Goal: Information Seeking & Learning: Learn about a topic

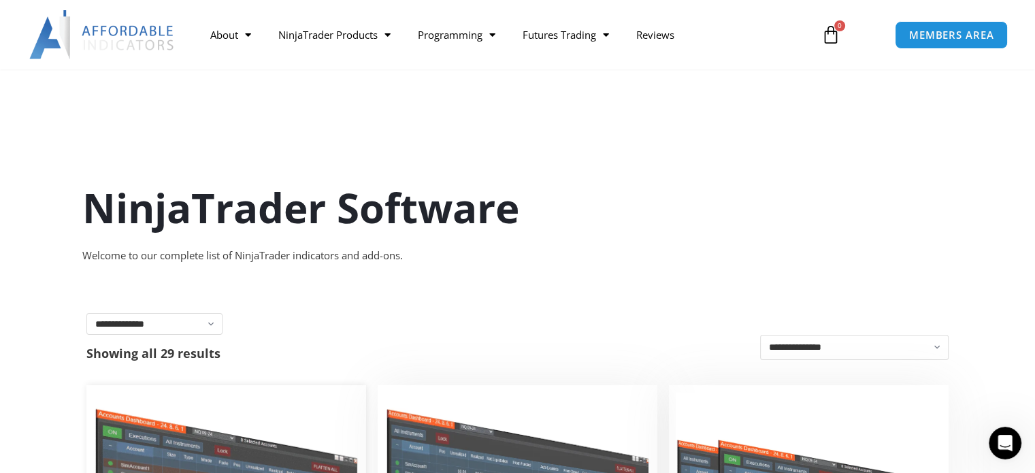
scroll to position [272, 0]
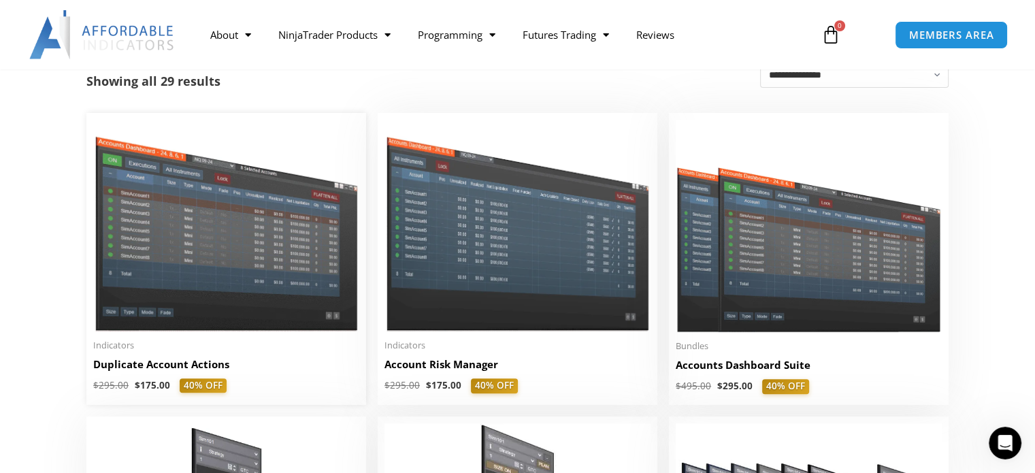
click at [276, 248] on img at bounding box center [226, 226] width 266 height 212
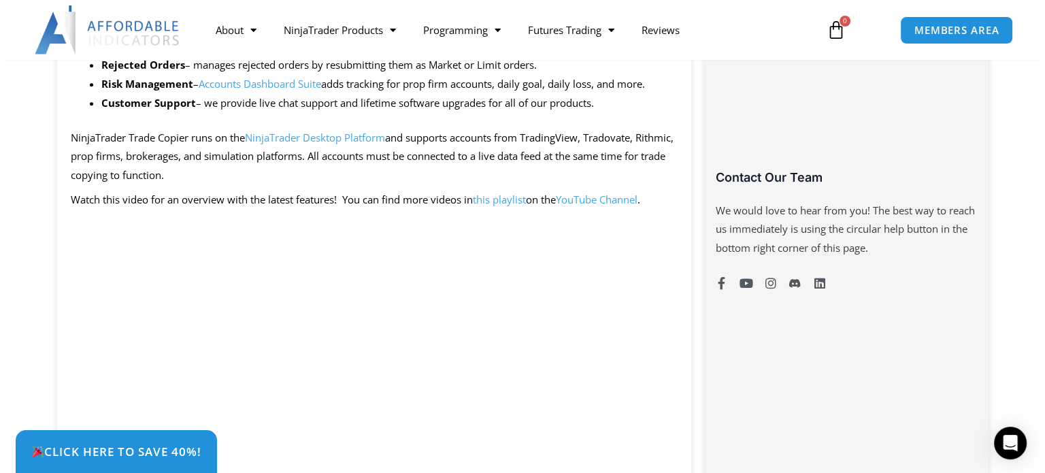
scroll to position [136, 0]
